Goal: Obtain resource: Obtain resource

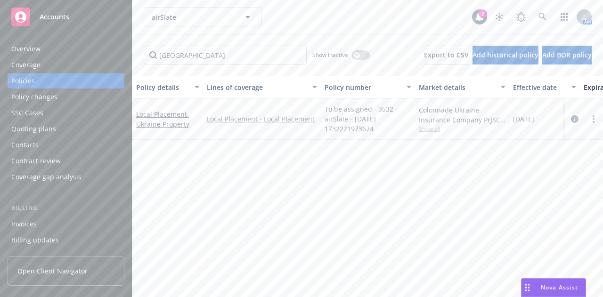
click at [160, 121] on span "- [GEOGRAPHIC_DATA] Property" at bounding box center [162, 119] width 53 height 19
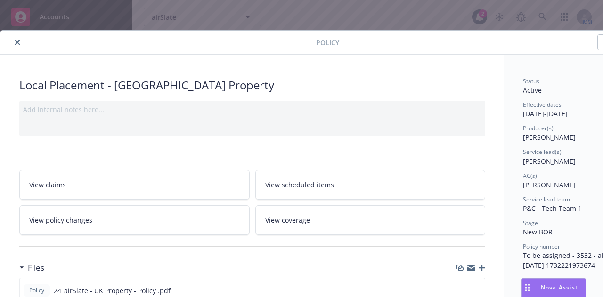
scroll to position [135, 0]
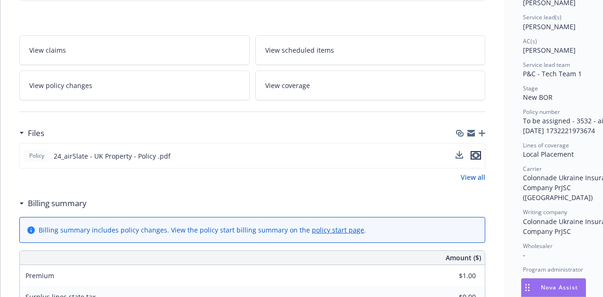
click at [479, 152] on icon "preview file" at bounding box center [476, 155] width 8 height 7
